Goal: Navigation & Orientation: Find specific page/section

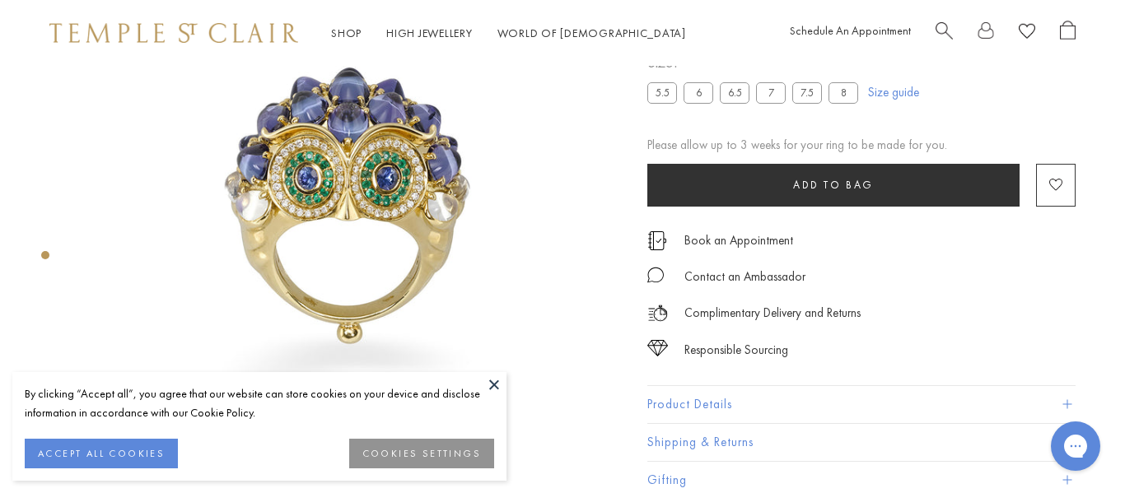
scroll to position [132, 0]
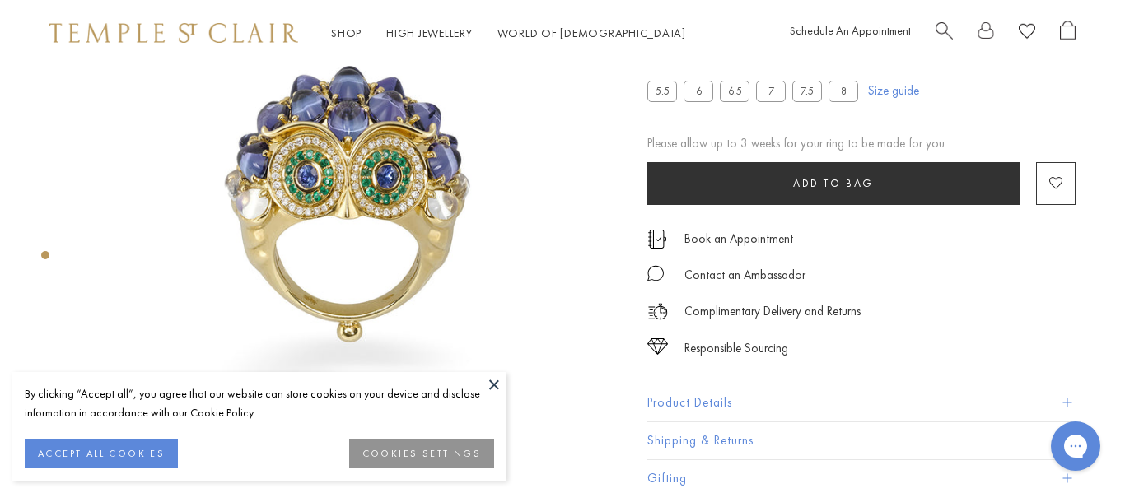
click at [196, 35] on img at bounding box center [173, 33] width 249 height 20
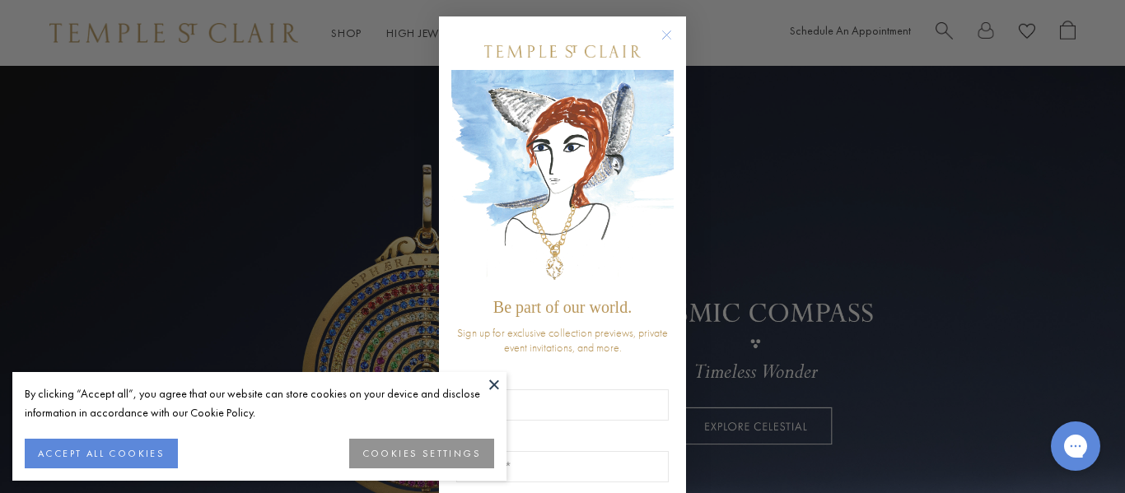
click at [114, 454] on button "ACCEPT ALL COOKIES" at bounding box center [101, 454] width 153 height 30
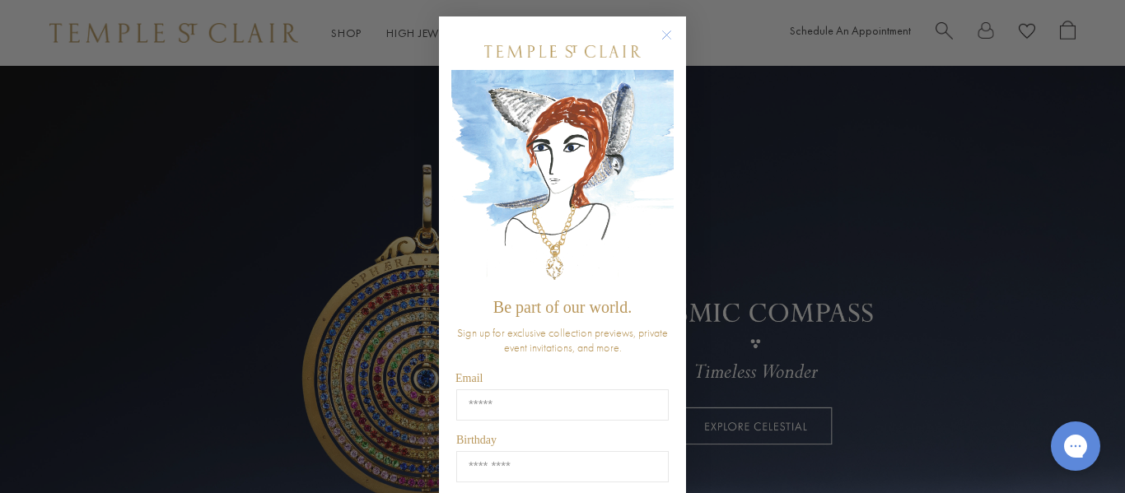
click at [114, 454] on div "Close dialog Be part of our world. Sign up for exclusive collection previews, p…" at bounding box center [562, 246] width 1125 height 493
click at [672, 34] on circle "Close dialog" at bounding box center [667, 36] width 20 height 20
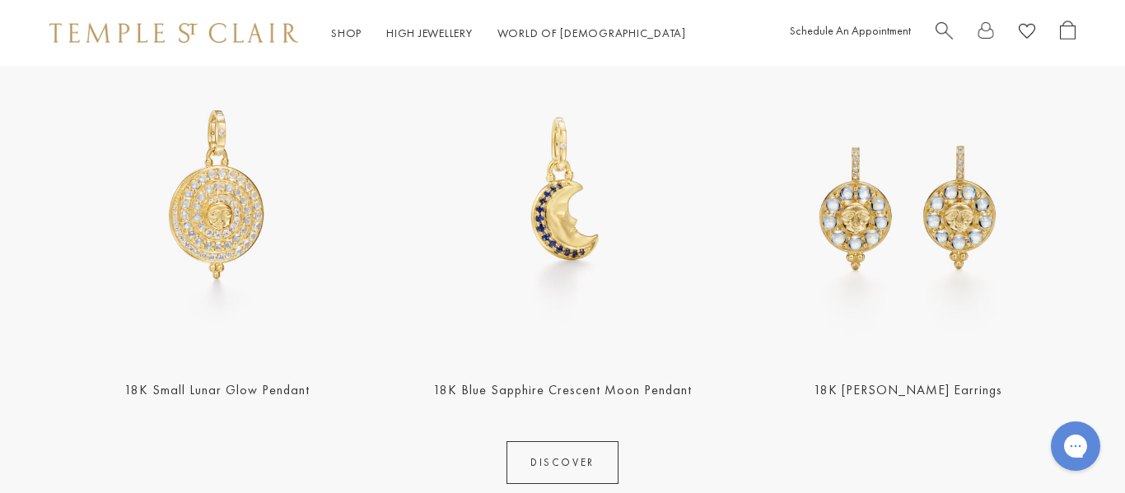
scroll to position [725, 0]
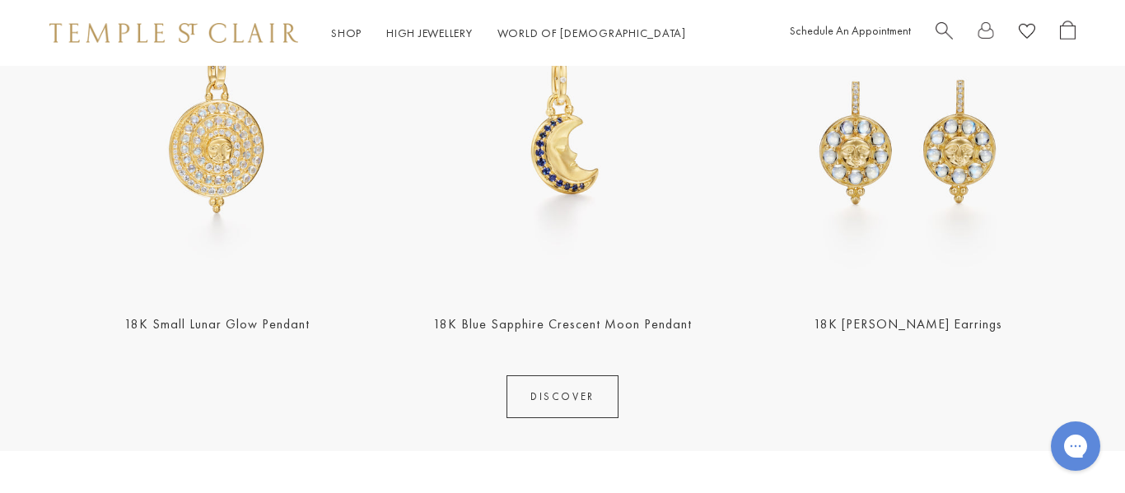
click at [209, 325] on link "18K Small Lunar Glow Pendant" at bounding box center [216, 323] width 185 height 17
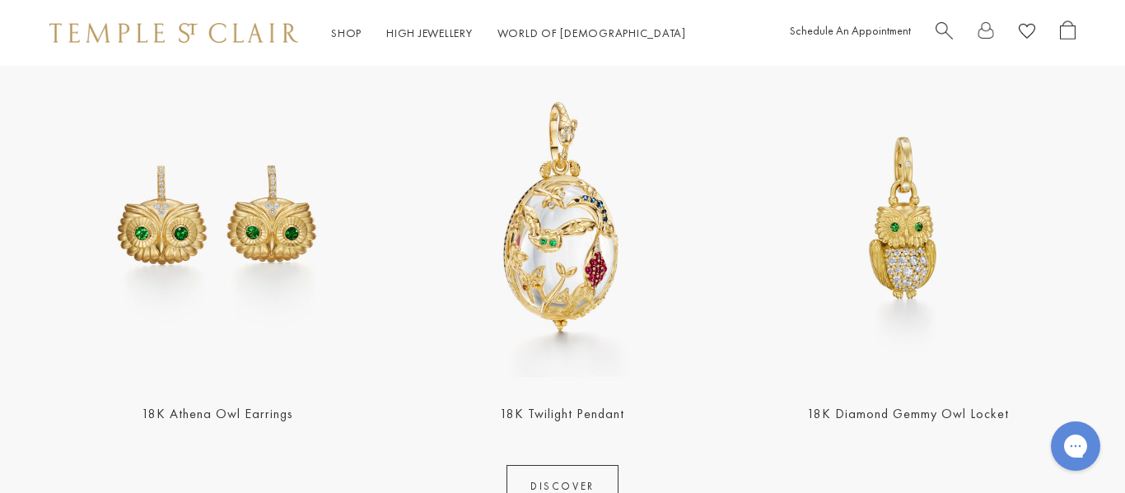
scroll to position [1844, 0]
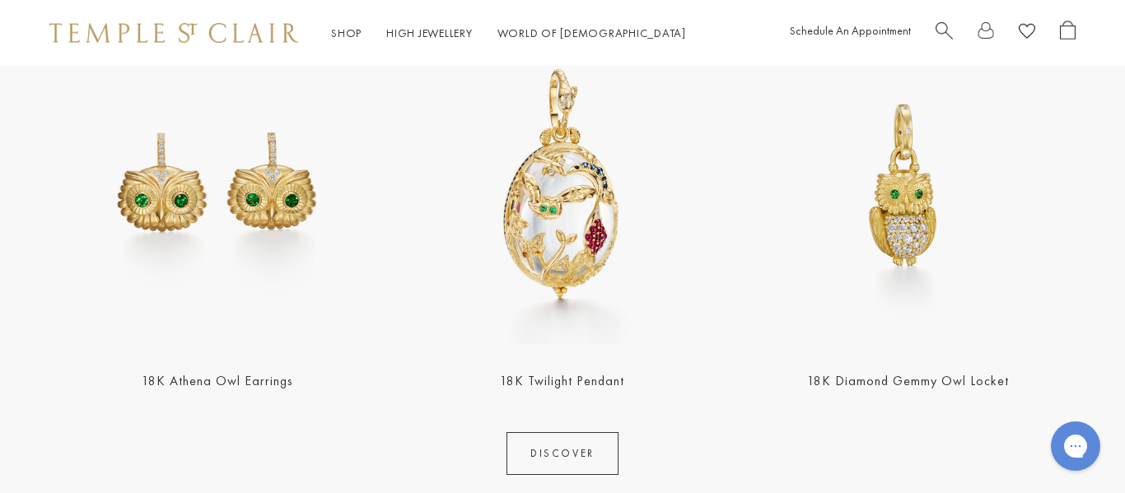
click at [548, 340] on img at bounding box center [561, 183] width 335 height 335
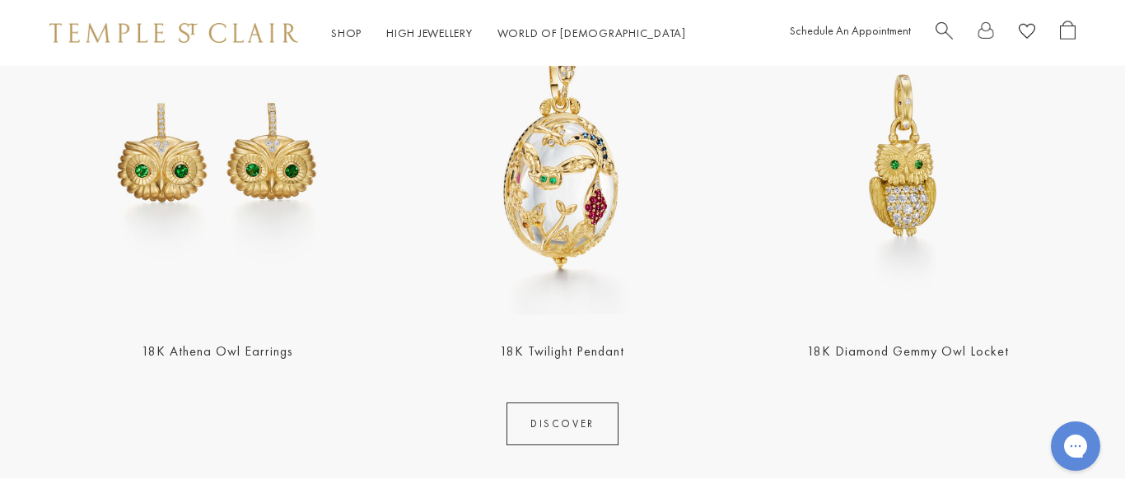
scroll to position [1877, 0]
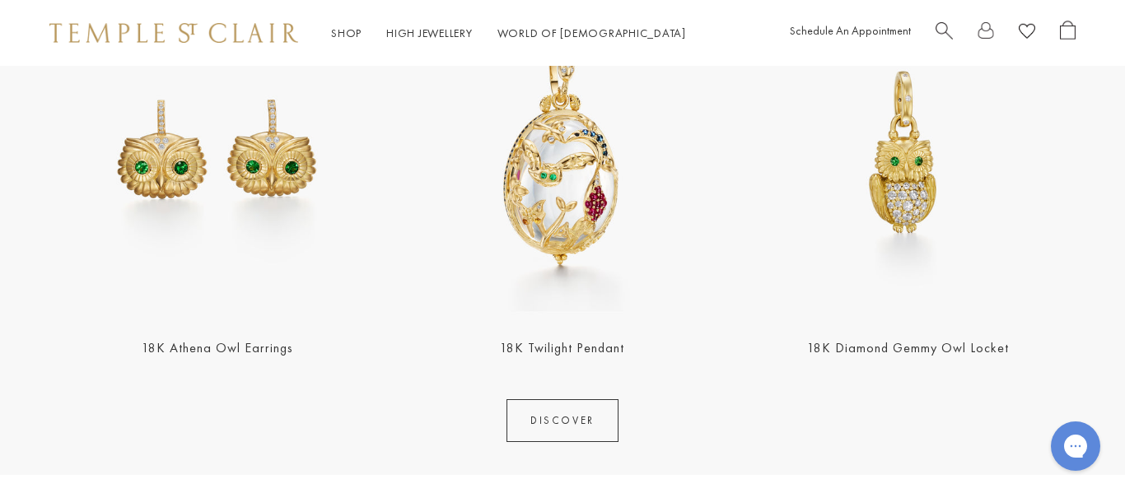
click at [860, 354] on link "18K Diamond Gemmy Owl Locket" at bounding box center [908, 347] width 202 height 17
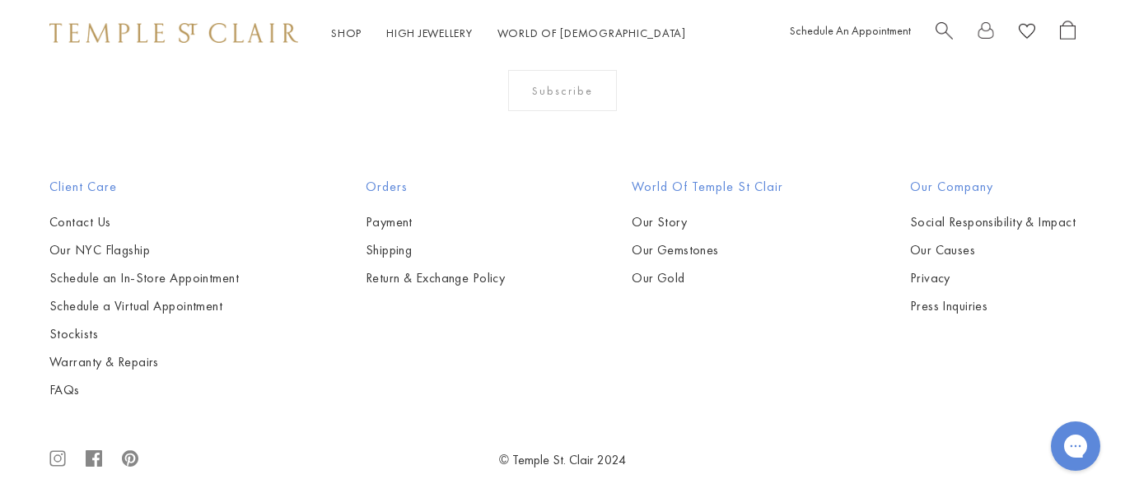
scroll to position [4433, 0]
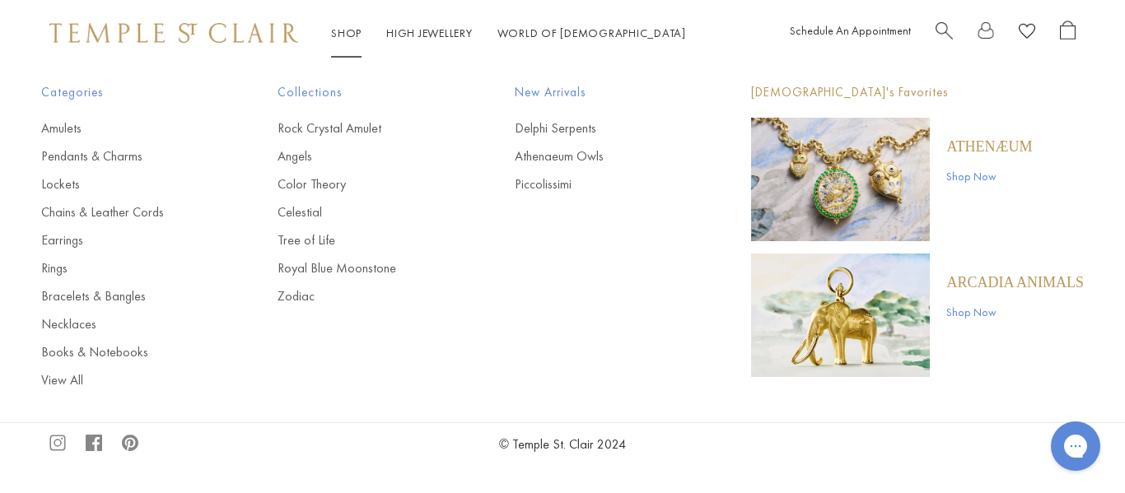
click at [343, 32] on link "Shop Shop" at bounding box center [346, 33] width 30 height 15
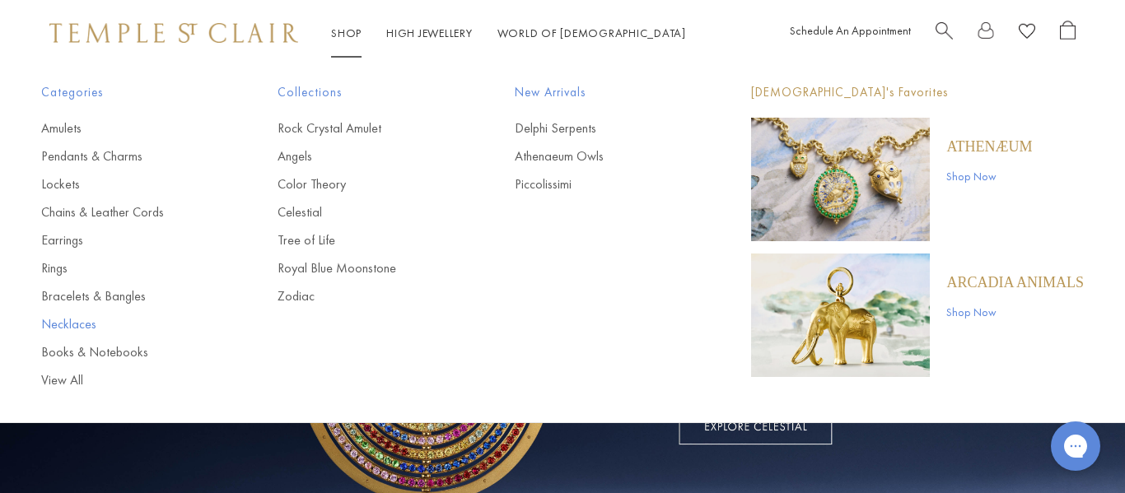
click at [88, 328] on link "Necklaces" at bounding box center [126, 324] width 170 height 18
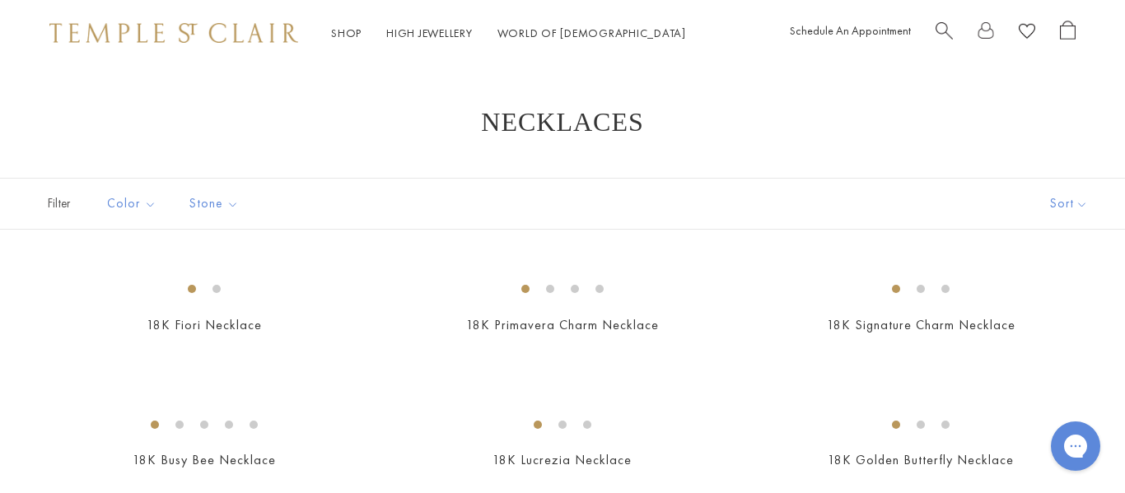
click at [57, 207] on span "Filter" at bounding box center [41, 204] width 82 height 50
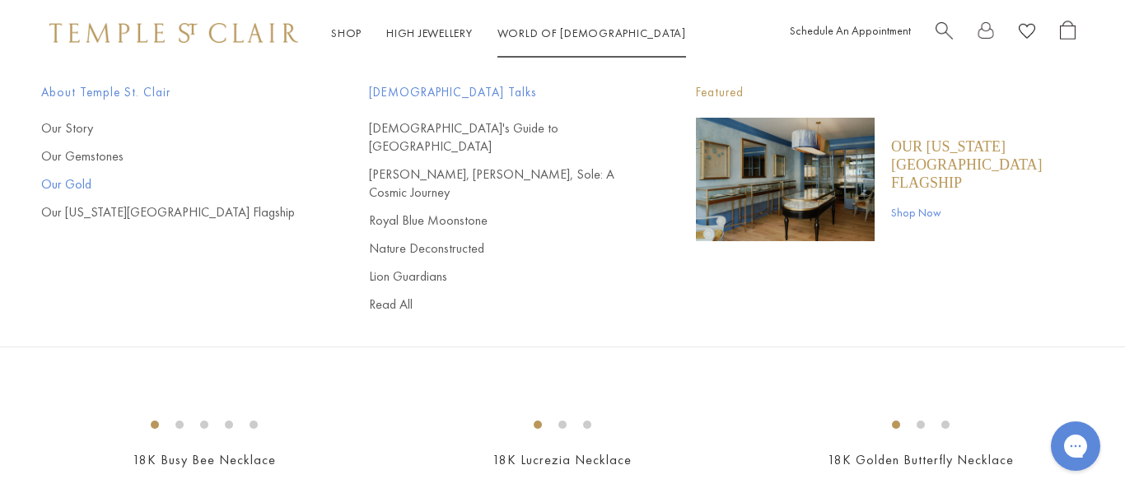
click at [69, 182] on link "Our Gold" at bounding box center [172, 184] width 262 height 18
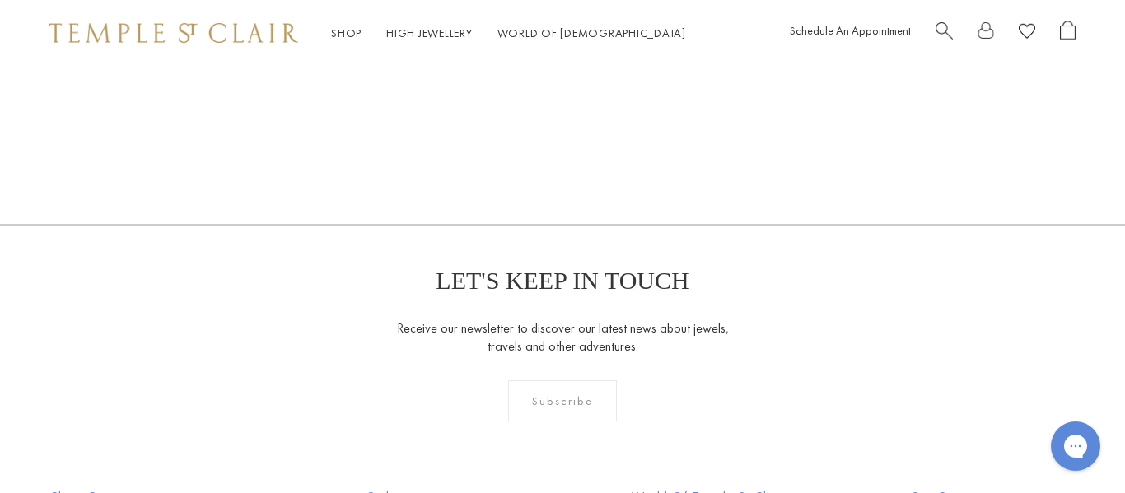
scroll to position [1951, 0]
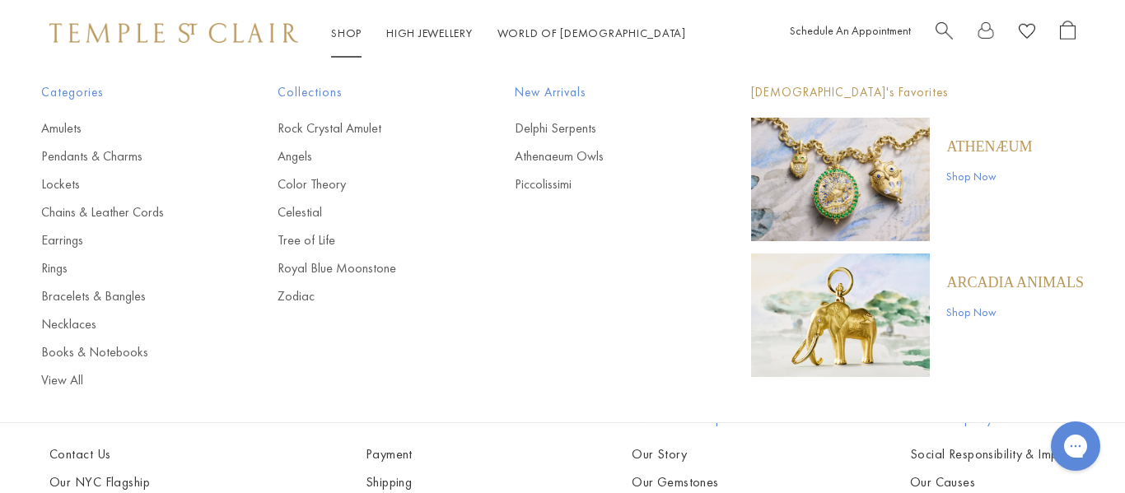
click at [338, 37] on link "Shop Shop" at bounding box center [346, 33] width 30 height 15
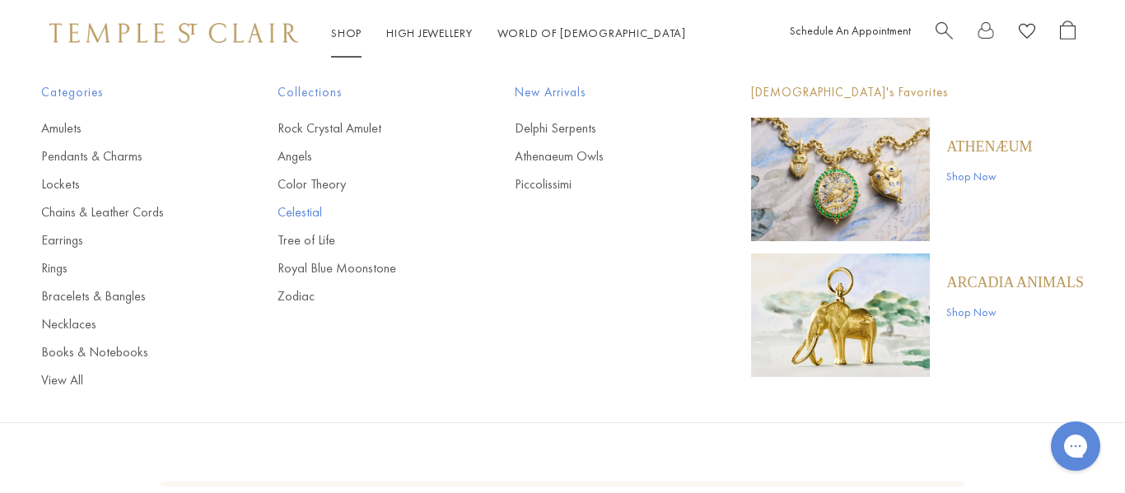
click at [296, 217] on link "Celestial" at bounding box center [362, 212] width 170 height 18
click at [336, 30] on link "Shop Shop" at bounding box center [346, 33] width 30 height 15
click at [301, 155] on link "Angels" at bounding box center [362, 156] width 170 height 18
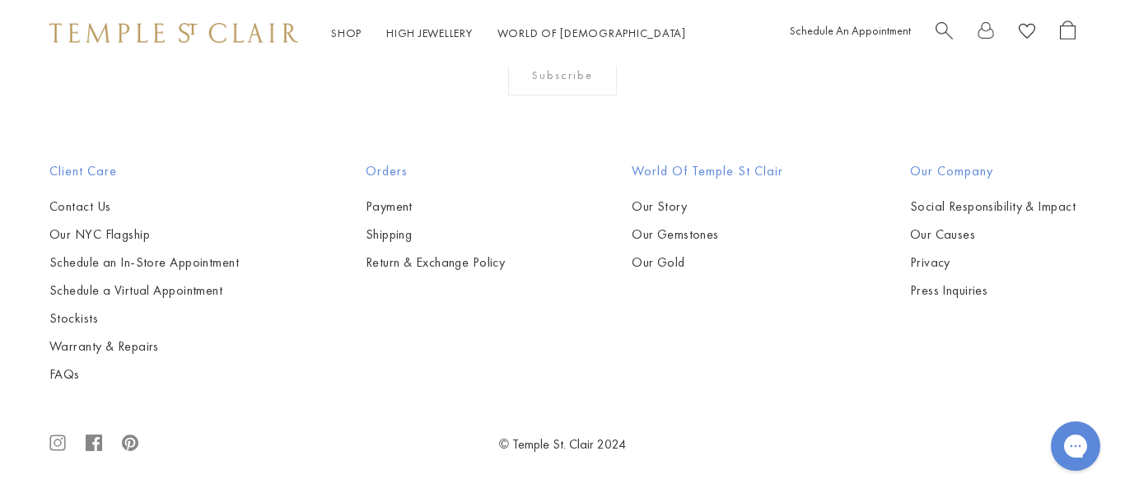
scroll to position [1874, 0]
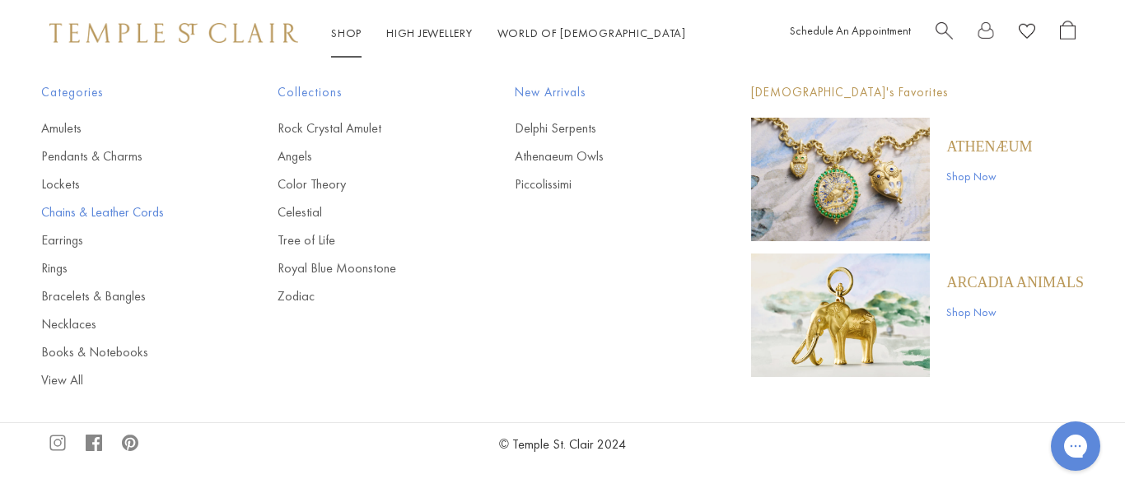
click at [100, 212] on link "Chains & Leather Cords" at bounding box center [126, 212] width 170 height 18
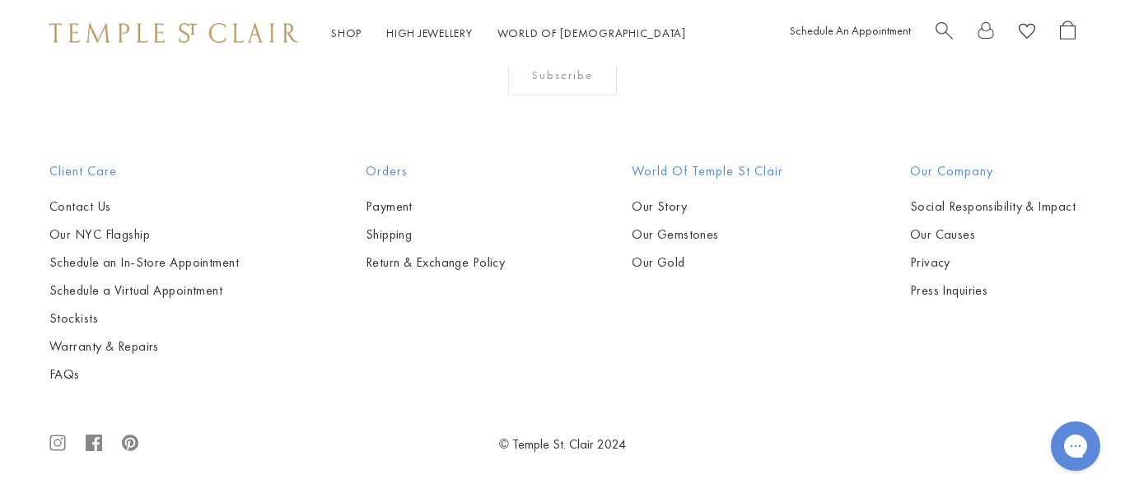
scroll to position [1515, 0]
